Goal: Check status: Check status

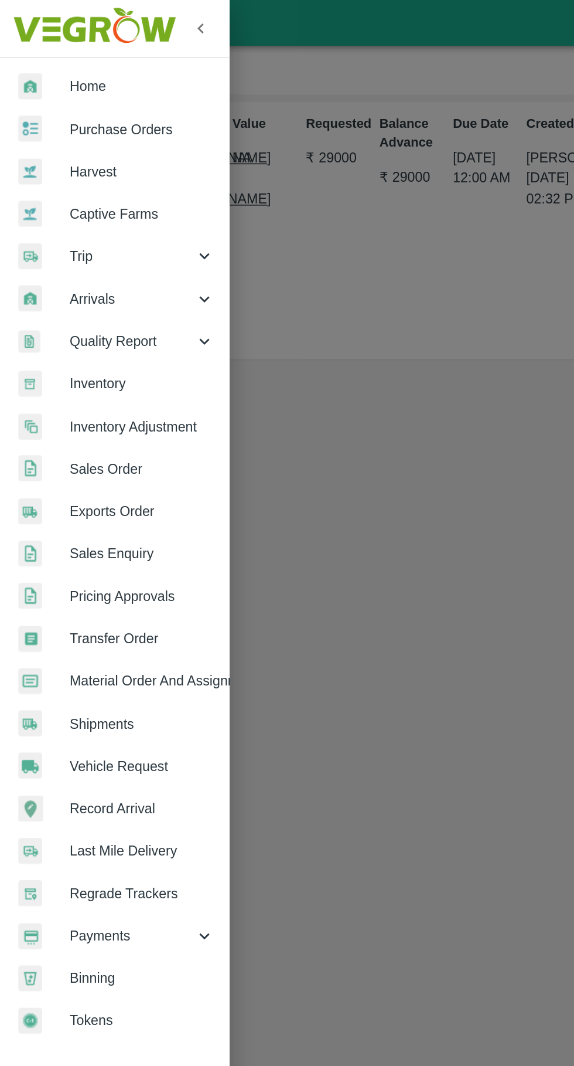
click at [17, 21] on img at bounding box center [60, 18] width 110 height 36
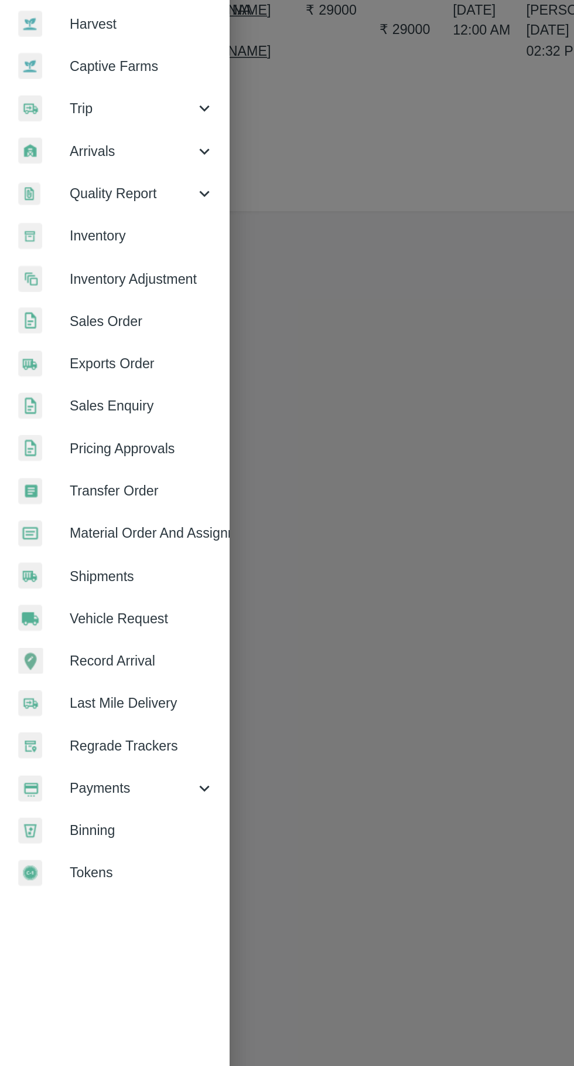
click at [67, 594] on span "Payments" at bounding box center [85, 597] width 80 height 13
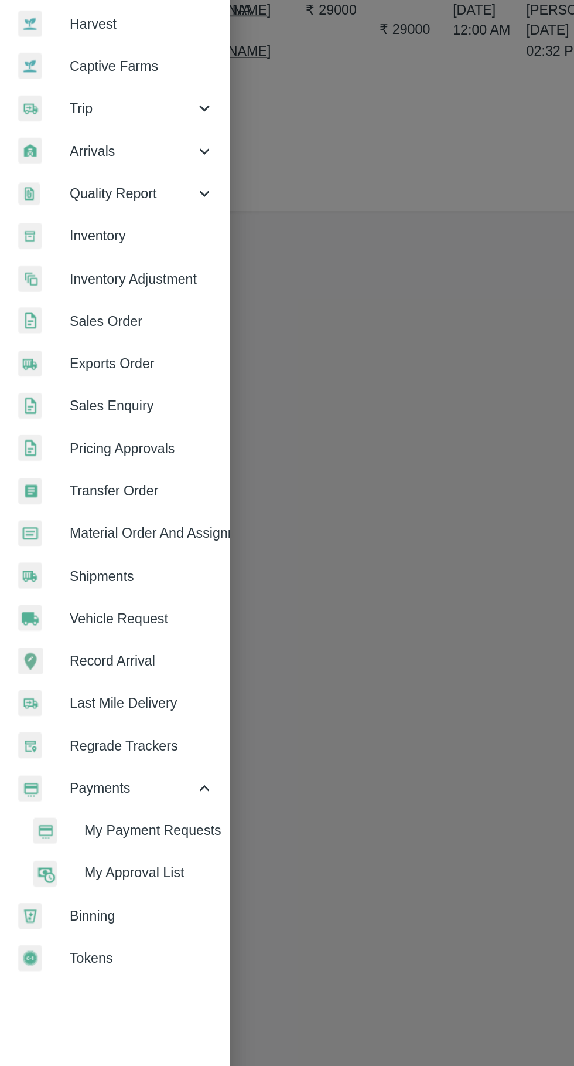
click at [83, 616] on li "My Payment Requests" at bounding box center [77, 624] width 137 height 27
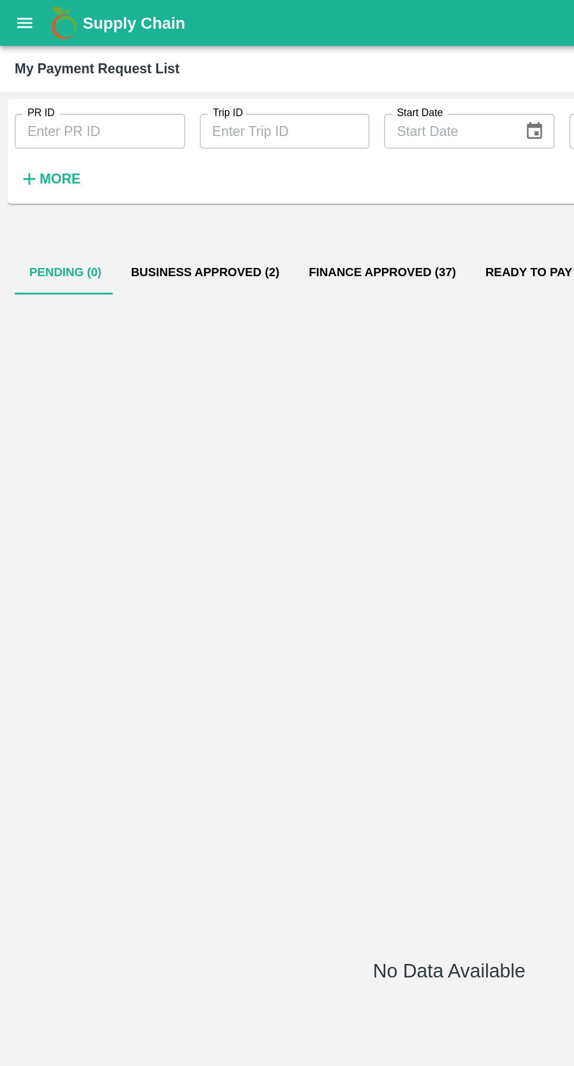
click at [113, 170] on button "Business Approved (2)" at bounding box center [131, 174] width 114 height 28
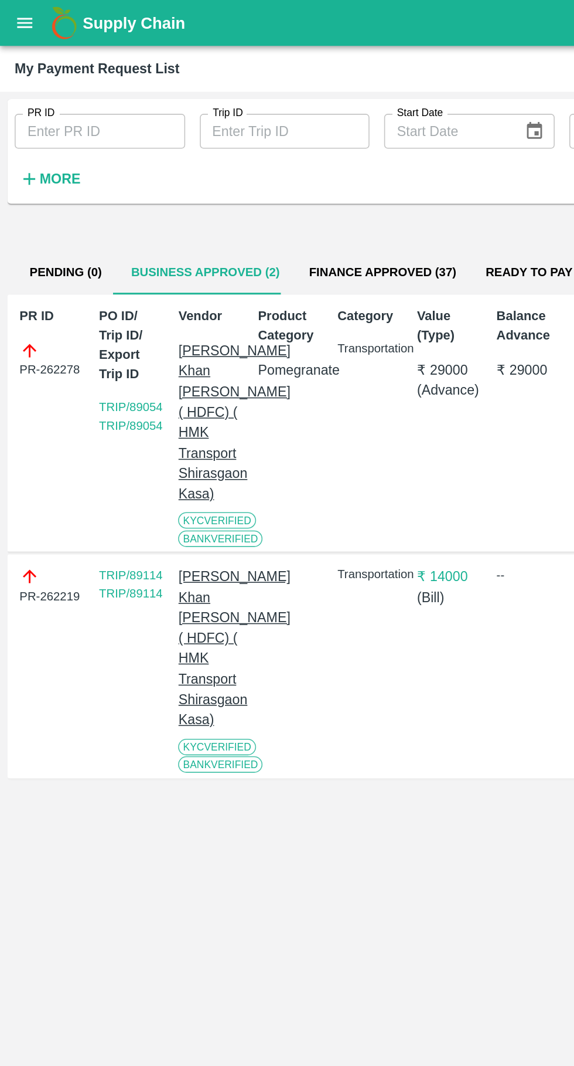
scroll to position [0, 8]
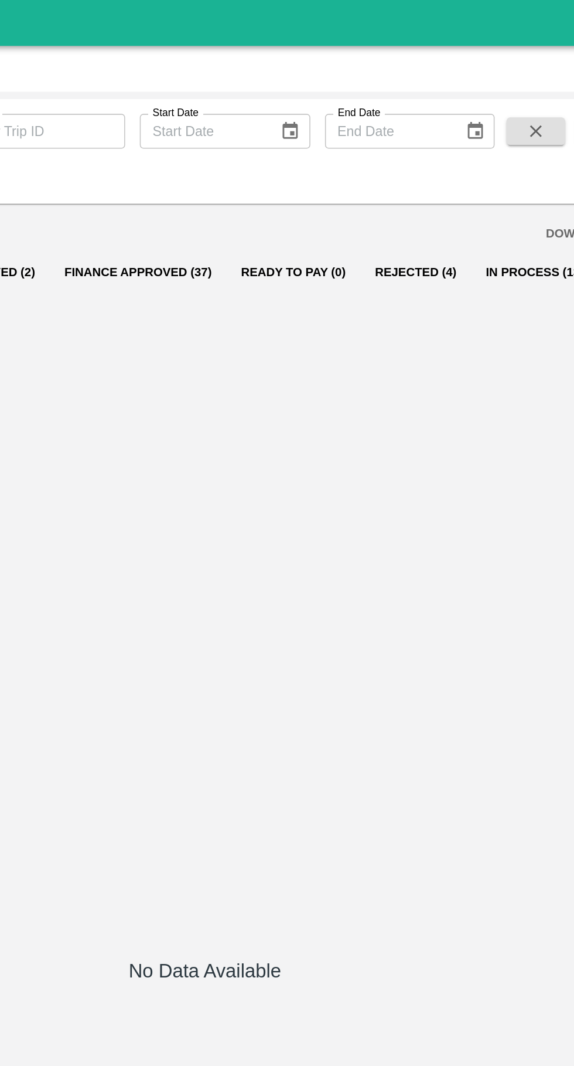
click at [423, 162] on button "Rejected (4)" at bounding box center [422, 174] width 71 height 28
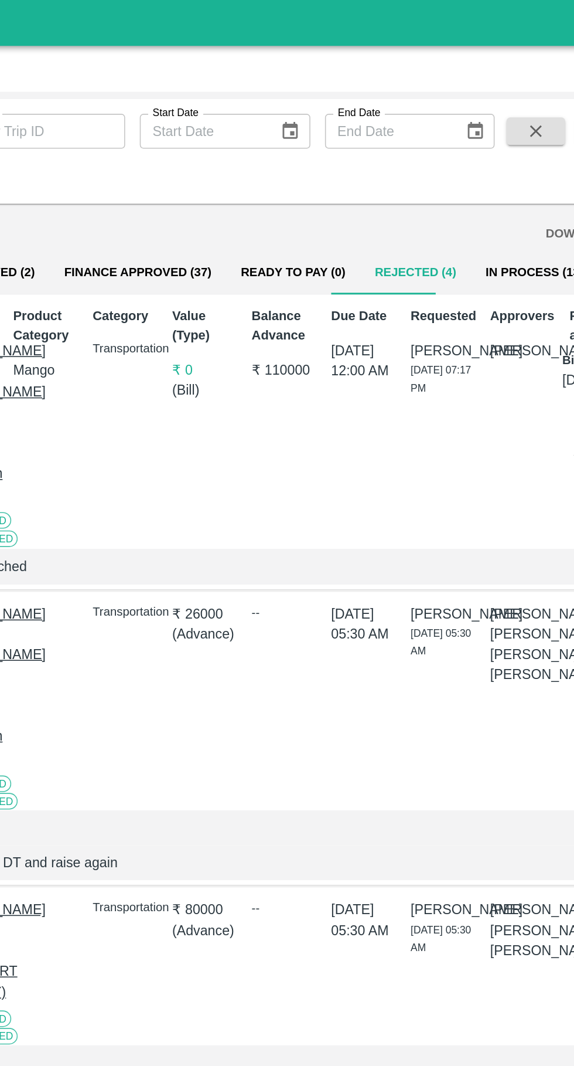
click at [477, 174] on button "In Process (13)" at bounding box center [497, 174] width 81 height 28
